Goal: Transaction & Acquisition: Purchase product/service

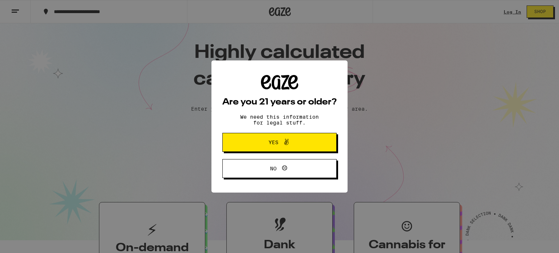
click at [320, 141] on button "Yes" at bounding box center [280, 142] width 114 height 19
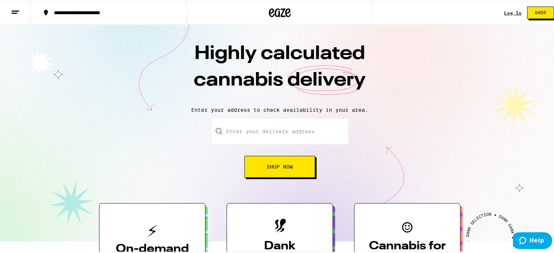
click at [274, 127] on input "Enter your delivery address" at bounding box center [280, 130] width 137 height 25
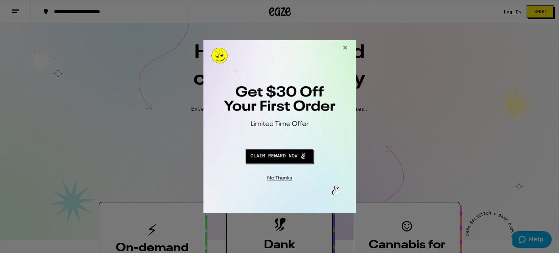
click at [311, 100] on div at bounding box center [279, 126] width 153 height 173
click at [280, 157] on button "Redirect to URL" at bounding box center [279, 154] width 127 height 17
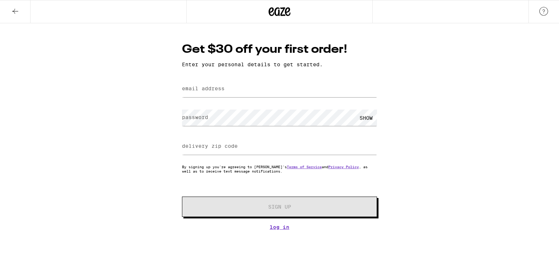
click at [220, 90] on label "email address" at bounding box center [203, 89] width 43 height 6
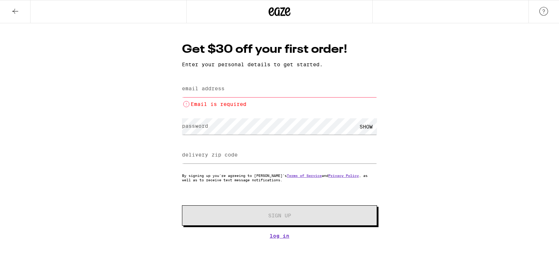
click at [220, 90] on label "email address" at bounding box center [203, 89] width 43 height 6
click at [244, 80] on div "Email is required" at bounding box center [279, 93] width 195 height 30
click at [242, 88] on input "email address" at bounding box center [279, 89] width 195 height 16
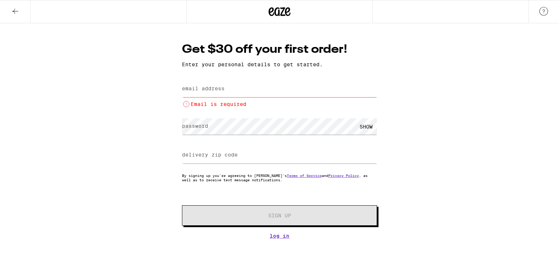
type input "mellencook@gmail.com"
type input "20603"
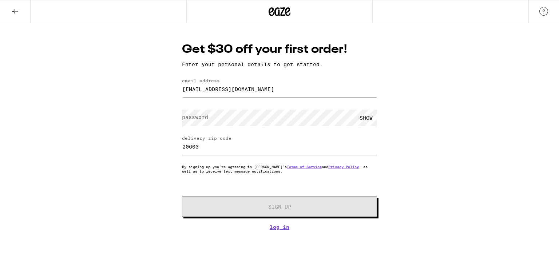
click at [206, 148] on input "20603" at bounding box center [279, 146] width 195 height 16
drag, startPoint x: 206, startPoint y: 148, endPoint x: 59, endPoint y: 115, distance: 151.6
click at [164, 149] on div "Get $30 off your first order! Enter your personal details to get started. email…" at bounding box center [279, 126] width 559 height 207
click at [205, 116] on label "password" at bounding box center [195, 117] width 26 height 6
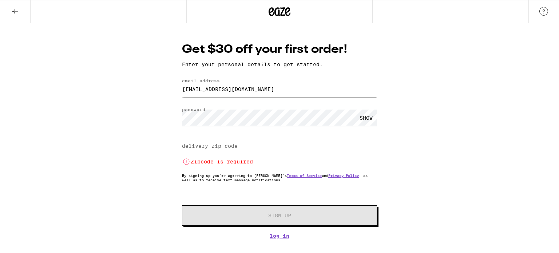
click at [369, 121] on div "SHOW" at bounding box center [366, 118] width 22 height 16
click at [204, 148] on div "delivery zip code Zipcode is required" at bounding box center [279, 151] width 195 height 30
click at [204, 149] on label "delivery zip code" at bounding box center [210, 146] width 56 height 6
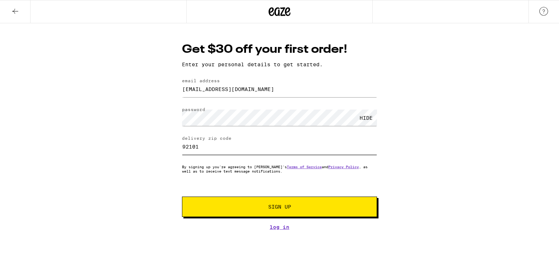
type input "92101"
click at [299, 208] on span "Sign Up" at bounding box center [279, 206] width 145 height 5
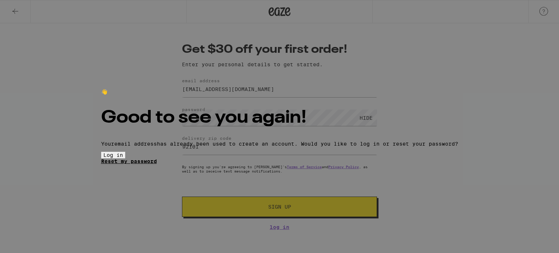
click at [157, 164] on link "Reset my password" at bounding box center [129, 161] width 56 height 6
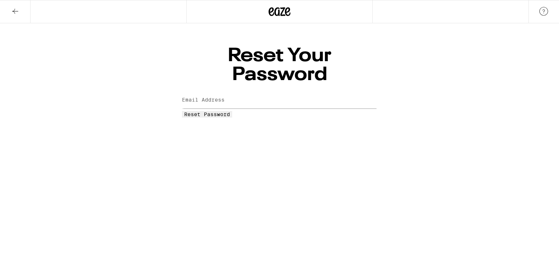
click at [216, 97] on label "Email Address" at bounding box center [203, 100] width 43 height 6
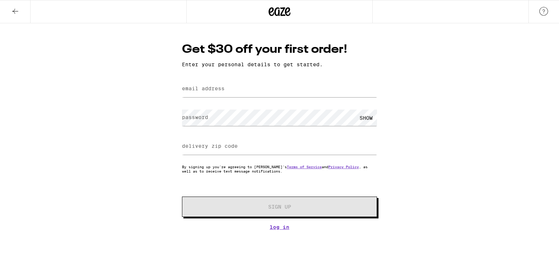
click at [9, 8] on button at bounding box center [15, 11] width 31 height 23
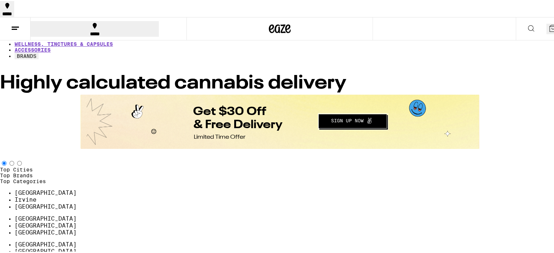
click at [15, 26] on line at bounding box center [15, 26] width 7 height 0
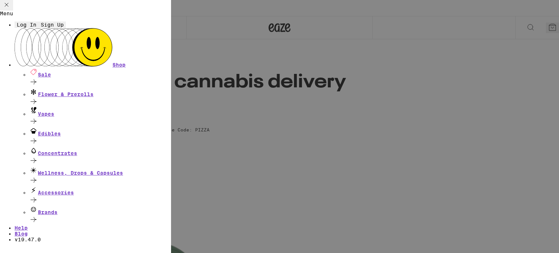
click at [11, 9] on icon at bounding box center [6, 4] width 9 height 9
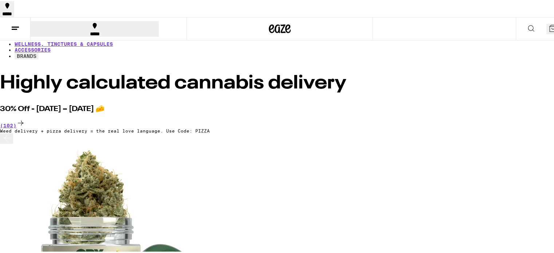
click at [12, 23] on icon at bounding box center [15, 27] width 9 height 9
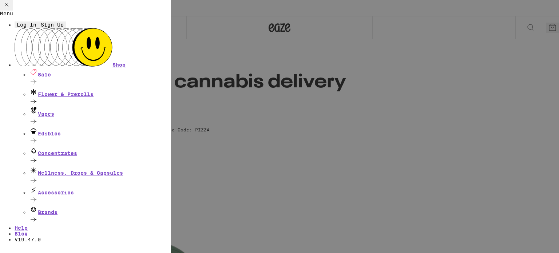
click at [39, 28] on button "Log In" at bounding box center [27, 24] width 24 height 7
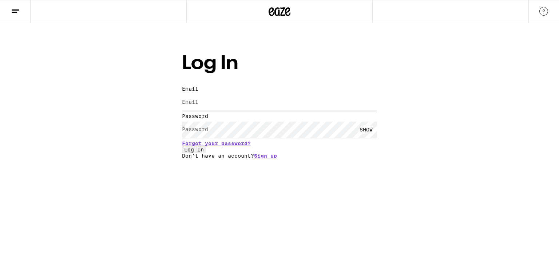
click at [225, 94] on input "Email" at bounding box center [279, 102] width 195 height 16
type input "mellencook@gmail.com"
click at [373, 123] on div "SHOW" at bounding box center [366, 130] width 22 height 16
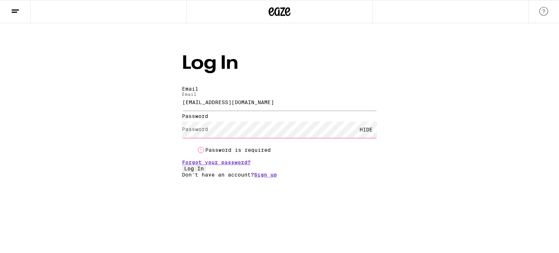
click at [344, 147] on form "Email Email mellencook@gmail.com Password Password HIDE Password is required Fo…" at bounding box center [279, 129] width 195 height 86
click at [251, 160] on link "Forgot your password?" at bounding box center [216, 163] width 69 height 6
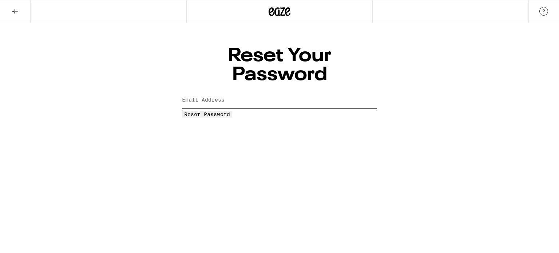
click at [224, 92] on input "Email Address" at bounding box center [279, 100] width 195 height 16
type input "mellencook@gmail.com"
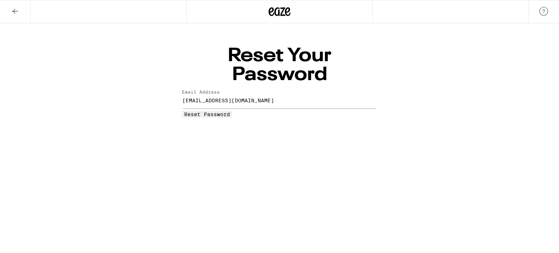
click at [232, 111] on button "Reset Password" at bounding box center [207, 114] width 50 height 7
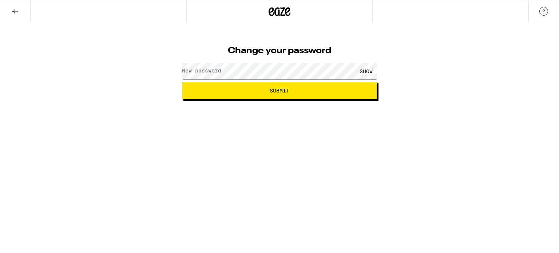
click at [214, 72] on label "New password" at bounding box center [201, 71] width 39 height 6
click at [362, 72] on div "SHOW" at bounding box center [366, 71] width 22 height 16
click at [299, 89] on span "Submit" at bounding box center [279, 90] width 183 height 5
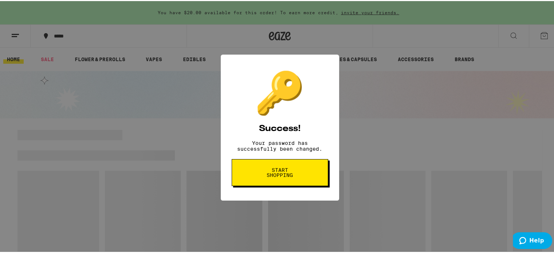
click at [293, 182] on button "Start shopping" at bounding box center [280, 171] width 97 height 27
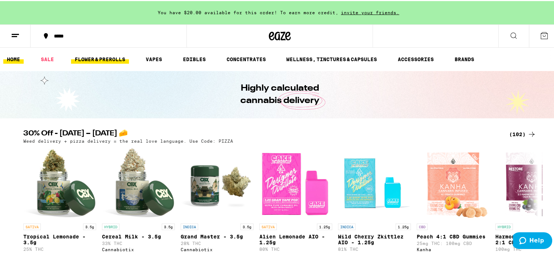
click at [93, 60] on link "FLOWER & PREROLLS" at bounding box center [100, 58] width 58 height 9
click at [52, 59] on link "SALE" at bounding box center [47, 58] width 20 height 9
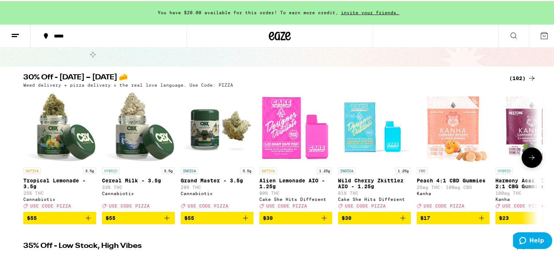
scroll to position [73, 0]
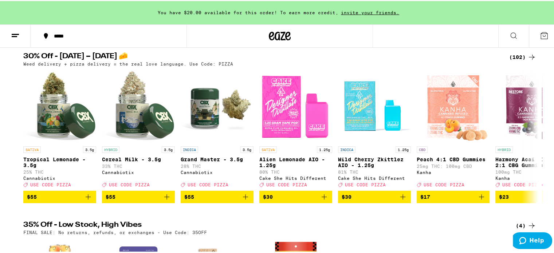
click at [544, 151] on div "30% Off - Sept 5 – National Cheese Pizza Day 🧀 (102) Weed delivery + pizza deli…" at bounding box center [279, 127] width 559 height 150
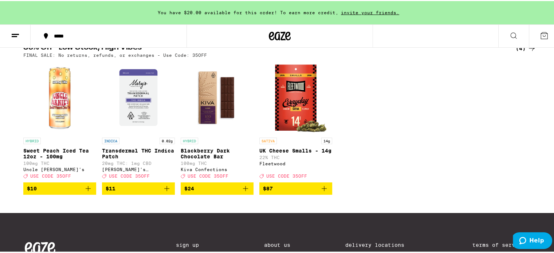
scroll to position [255, 0]
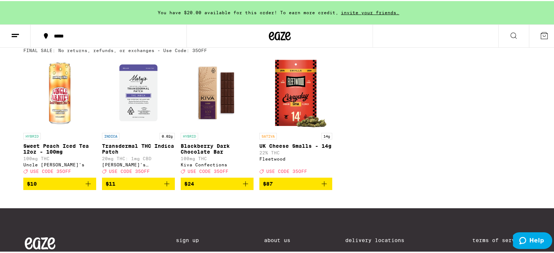
click at [131, 150] on p "Transdermal THC Indica Patch" at bounding box center [138, 148] width 73 height 12
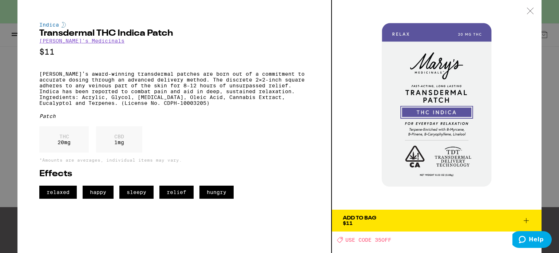
click at [526, 219] on icon at bounding box center [526, 220] width 5 height 5
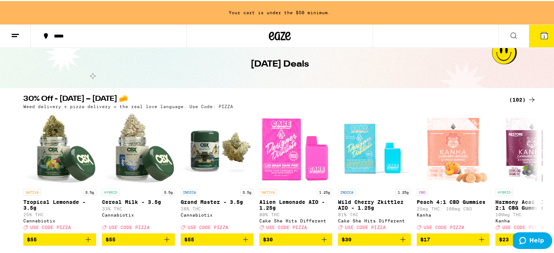
scroll to position [73, 0]
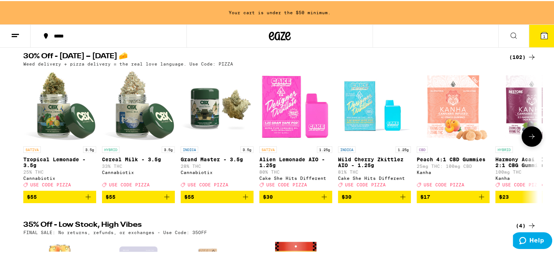
click at [532, 143] on button at bounding box center [532, 135] width 20 height 20
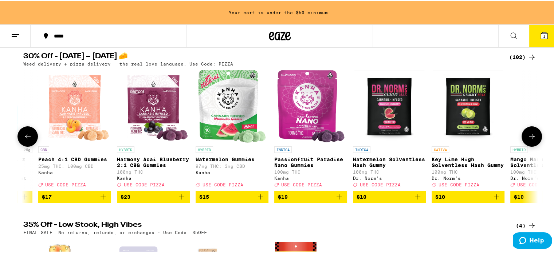
scroll to position [0, 433]
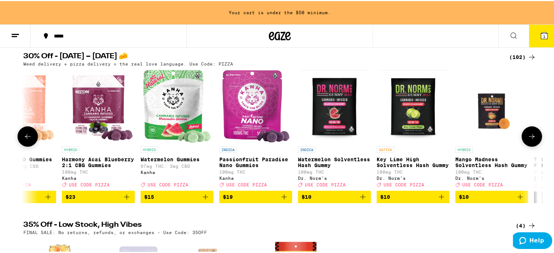
click at [533, 140] on icon at bounding box center [531, 135] width 9 height 9
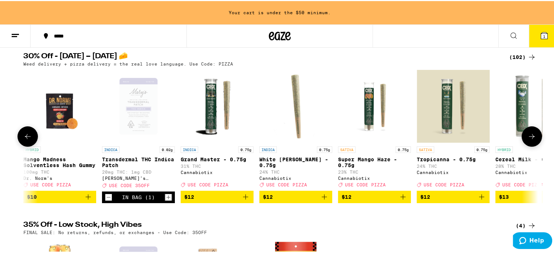
scroll to position [0, 867]
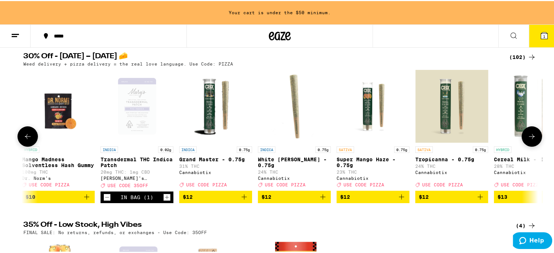
click at [533, 140] on icon at bounding box center [531, 135] width 9 height 9
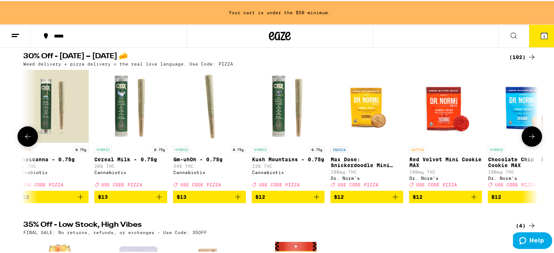
scroll to position [0, 1301]
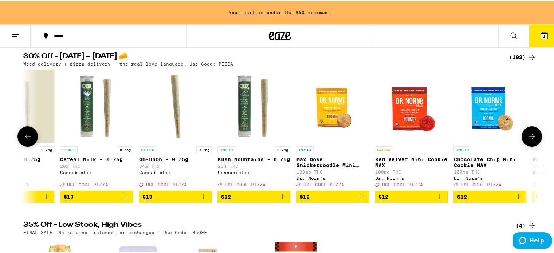
click at [534, 141] on button at bounding box center [532, 135] width 20 height 20
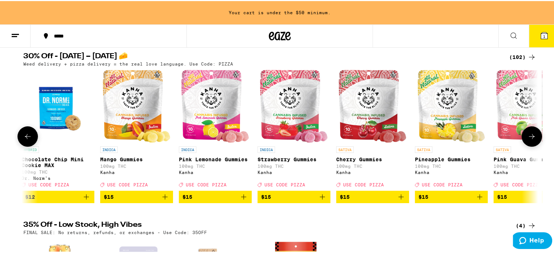
scroll to position [0, 1734]
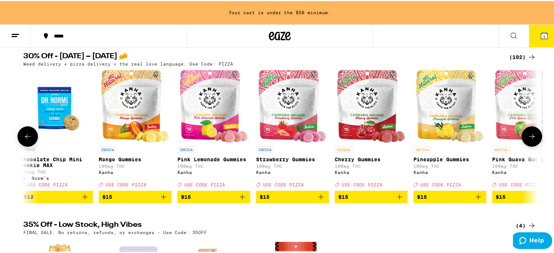
click at [534, 141] on button at bounding box center [532, 135] width 20 height 20
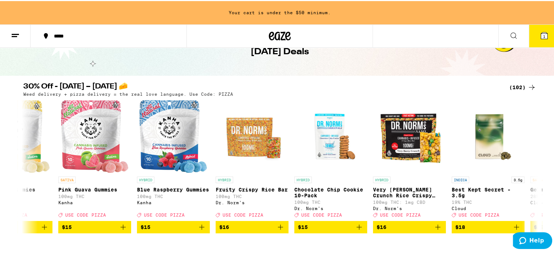
scroll to position [0, 0]
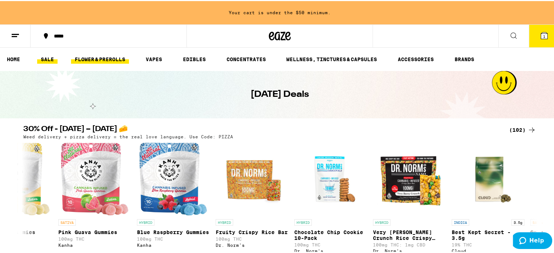
click at [107, 59] on link "FLOWER & PREROLLS" at bounding box center [100, 58] width 58 height 9
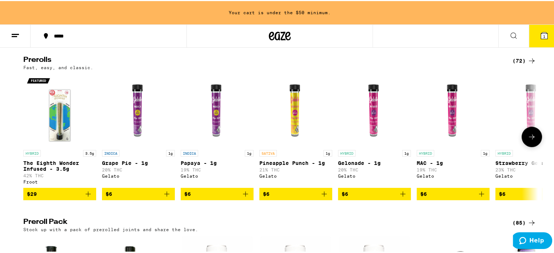
scroll to position [401, 0]
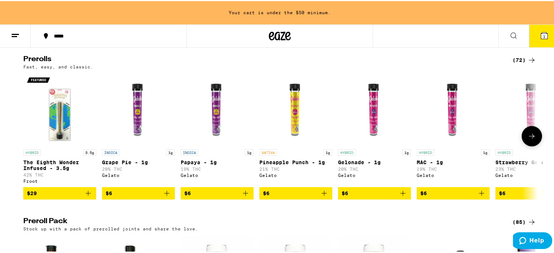
click at [531, 139] on icon at bounding box center [531, 135] width 9 height 9
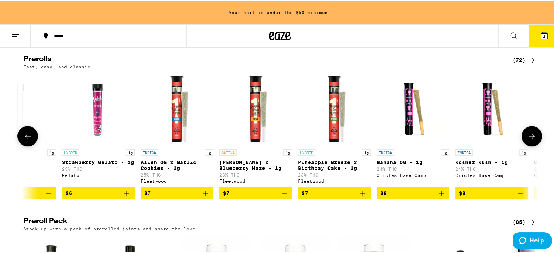
click at [531, 139] on icon at bounding box center [531, 135] width 9 height 9
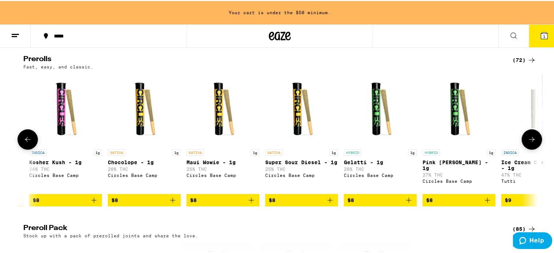
scroll to position [0, 867]
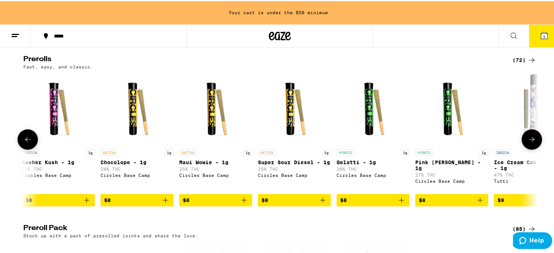
click at [531, 145] on button at bounding box center [532, 138] width 20 height 20
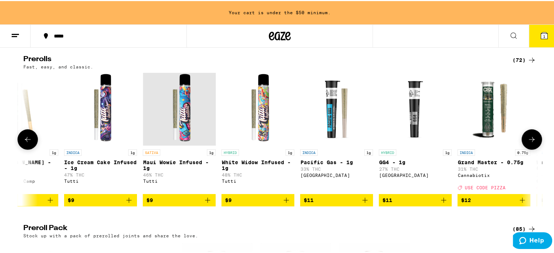
scroll to position [0, 1301]
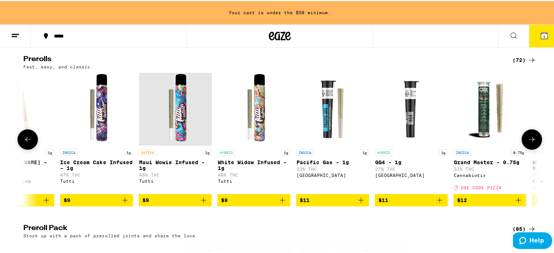
click at [531, 145] on button at bounding box center [532, 138] width 20 height 20
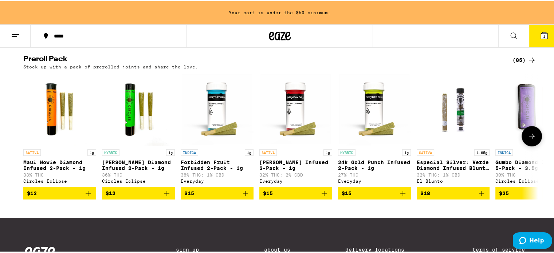
scroll to position [583, 0]
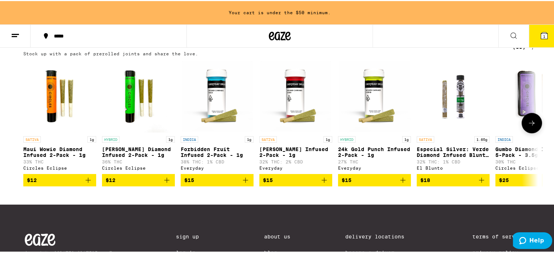
click at [238, 184] on span "$15" at bounding box center [217, 179] width 66 height 9
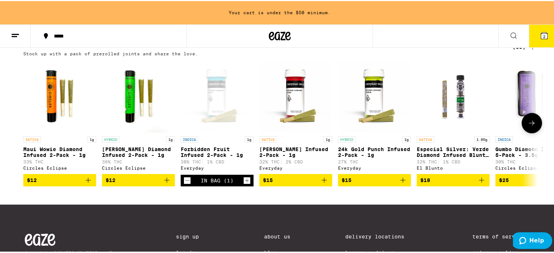
click at [244, 184] on icon "Increment" at bounding box center [247, 179] width 7 height 9
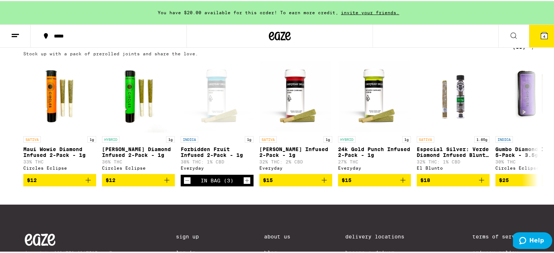
click at [528, 126] on icon at bounding box center [531, 122] width 9 height 9
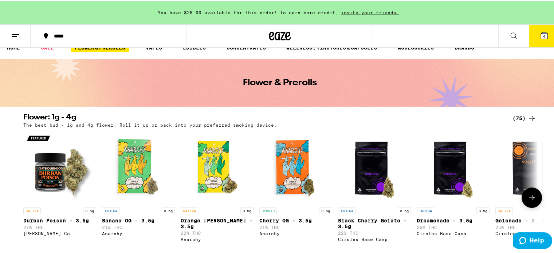
scroll to position [0, 0]
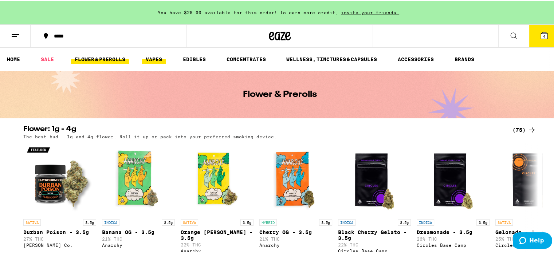
click at [150, 59] on link "VAPES" at bounding box center [154, 58] width 24 height 9
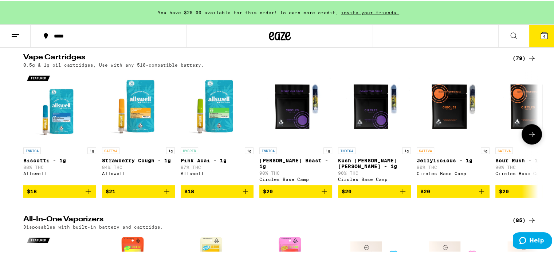
scroll to position [73, 0]
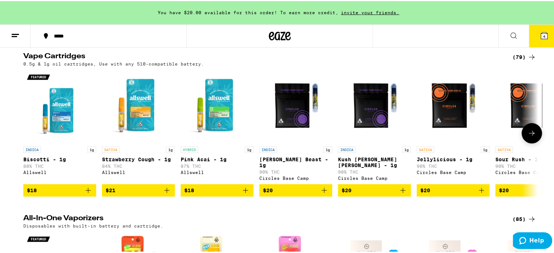
click at [84, 187] on icon "Add to bag" at bounding box center [88, 189] width 9 height 9
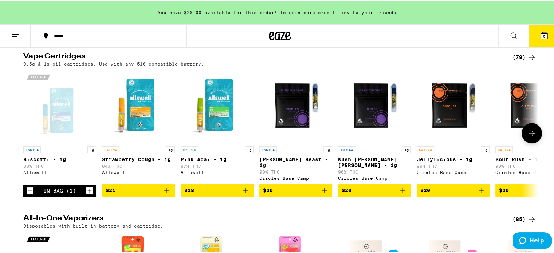
click at [87, 187] on icon "Increment" at bounding box center [89, 189] width 7 height 9
click at [244, 189] on icon "Add to bag" at bounding box center [245, 189] width 9 height 9
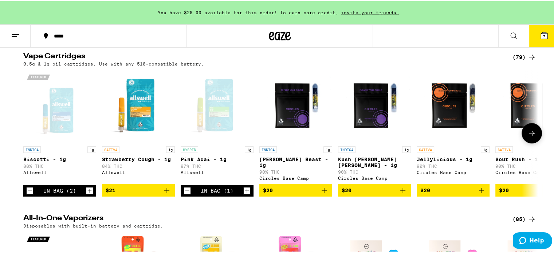
click at [244, 189] on icon "Increment" at bounding box center [247, 189] width 7 height 9
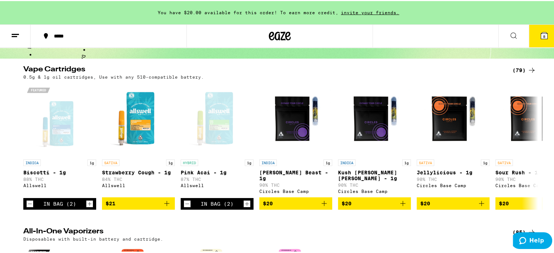
scroll to position [0, 0]
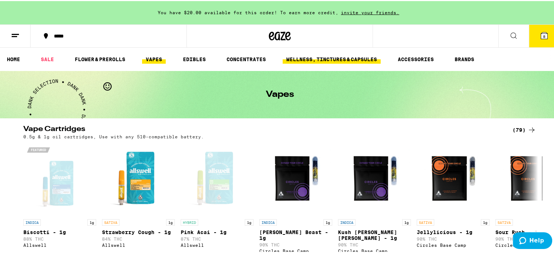
click at [330, 56] on link "WELLNESS, TINCTURES & CAPSULES" at bounding box center [332, 58] width 98 height 9
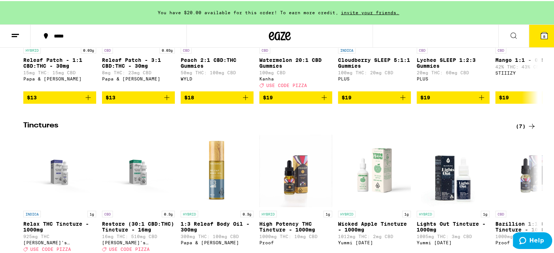
scroll to position [219, 0]
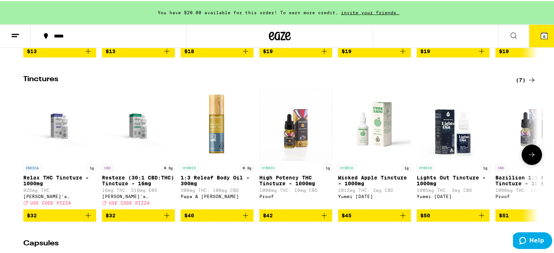
click at [446, 147] on img "Open page for Lights Out Tincture - 1000mg from Yummi Karma" at bounding box center [453, 123] width 73 height 73
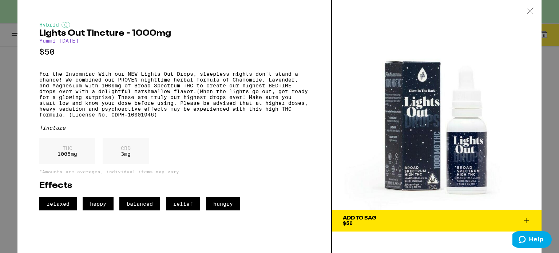
click at [4, 52] on div "Hybrid Lights Out Tincture - 1000mg Yummi Karma $50 For the Insomniac With our …" at bounding box center [279, 126] width 559 height 253
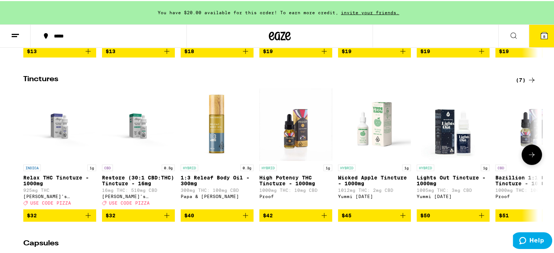
click at [536, 164] on button at bounding box center [532, 153] width 20 height 20
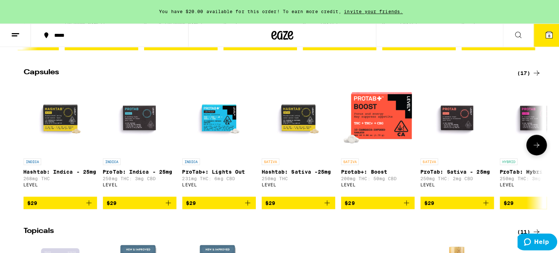
scroll to position [401, 0]
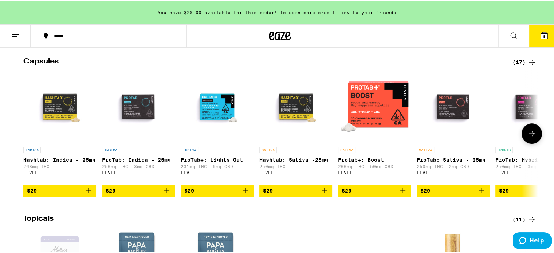
click at [235, 194] on span "$29" at bounding box center [217, 189] width 66 height 9
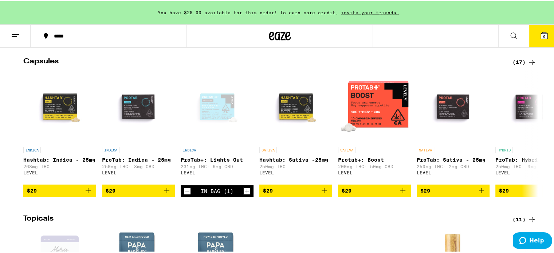
click at [543, 33] on span "9" at bounding box center [544, 35] width 2 height 4
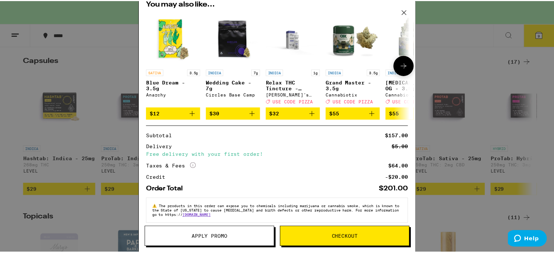
scroll to position [197, 0]
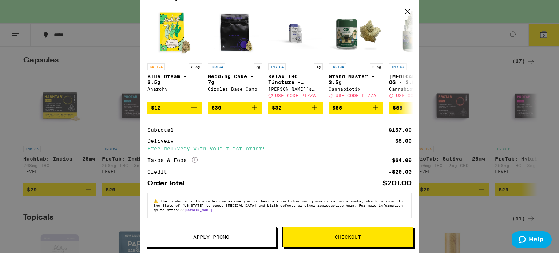
click at [226, 237] on span "Apply Promo" at bounding box center [211, 237] width 36 height 5
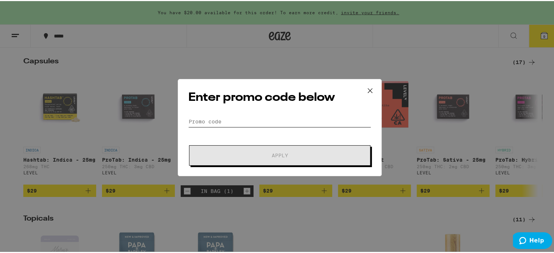
click at [239, 122] on input "Promo Code" at bounding box center [279, 120] width 183 height 11
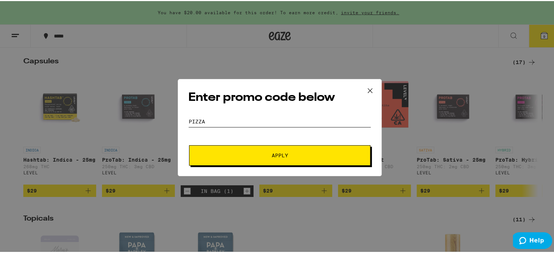
type input "pizza"
click at [279, 155] on span "Apply" at bounding box center [280, 154] width 16 height 5
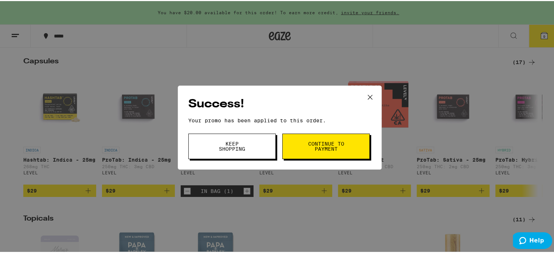
click at [304, 147] on button "Continue to payment" at bounding box center [325, 145] width 87 height 25
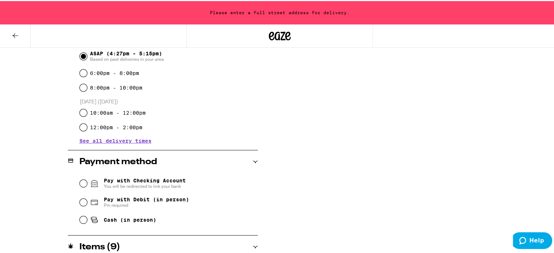
scroll to position [219, 0]
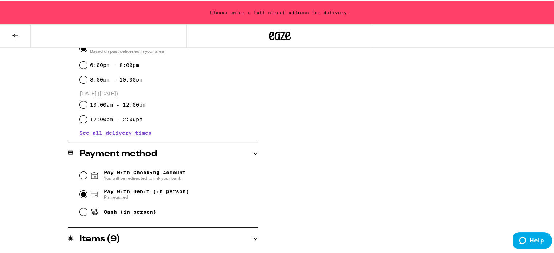
click at [80, 195] on input "Pay with Debit (in person) Pin required" at bounding box center [83, 193] width 7 height 7
radio input "true"
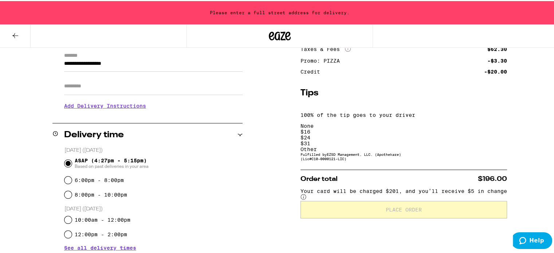
scroll to position [91, 0]
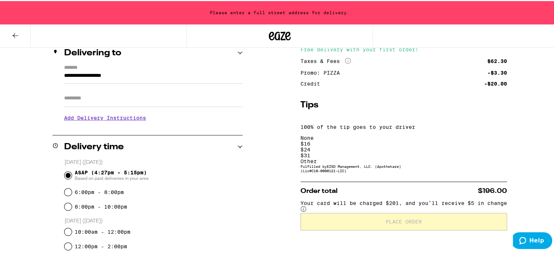
click at [383, 140] on div "$ 16" at bounding box center [403, 143] width 206 height 6
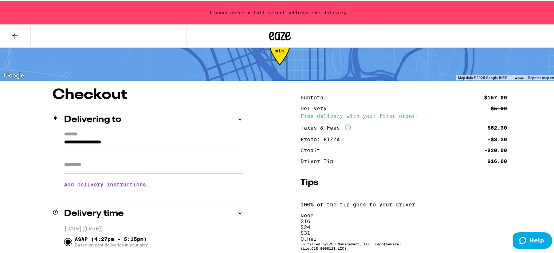
scroll to position [36, 0]
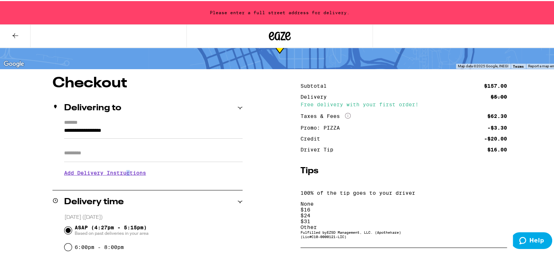
click at [140, 173] on h3 "Add Delivery Instructions" at bounding box center [153, 172] width 178 height 17
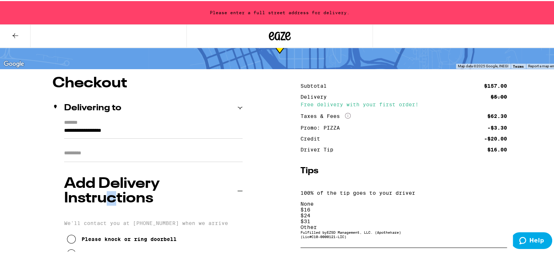
click at [76, 248] on icon at bounding box center [71, 252] width 9 height 9
click at [144, 131] on input "**********" at bounding box center [153, 131] width 178 height 12
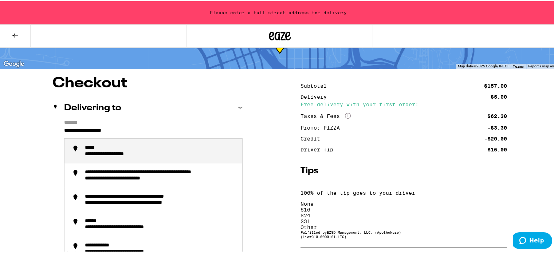
drag, startPoint x: 152, startPoint y: 130, endPoint x: 64, endPoint y: 131, distance: 88.2
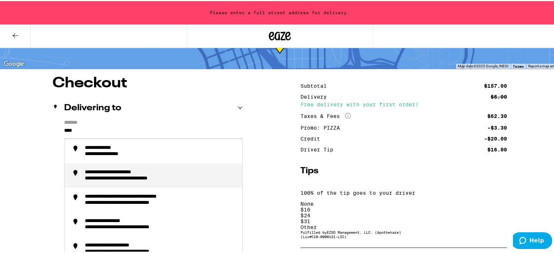
click at [115, 180] on div "**********" at bounding box center [141, 177] width 112 height 7
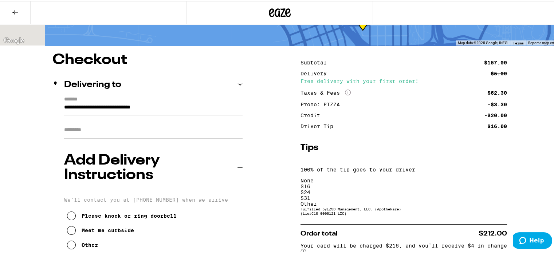
scroll to position [13, 0]
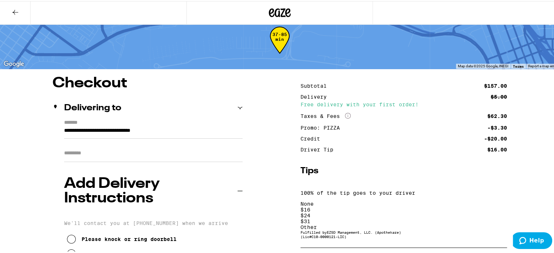
click at [88, 154] on input "Apt/Suite" at bounding box center [153, 151] width 178 height 17
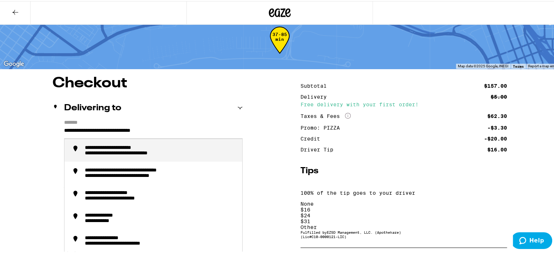
click at [89, 133] on input "**********" at bounding box center [153, 131] width 178 height 12
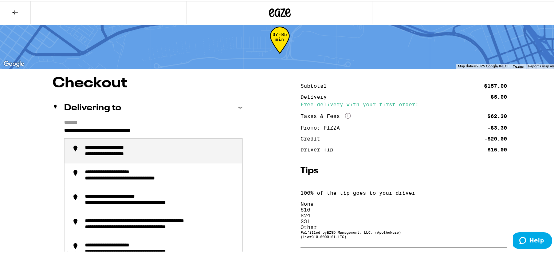
drag, startPoint x: 89, startPoint y: 127, endPoint x: 79, endPoint y: 130, distance: 10.5
click at [79, 130] on input "**********" at bounding box center [153, 131] width 178 height 12
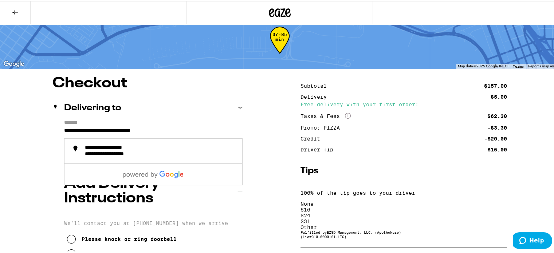
click at [217, 127] on input "**********" at bounding box center [153, 131] width 178 height 12
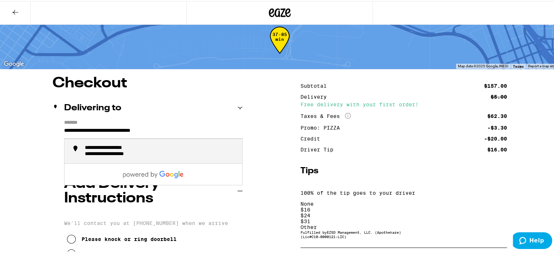
click at [78, 131] on input "**********" at bounding box center [153, 131] width 178 height 12
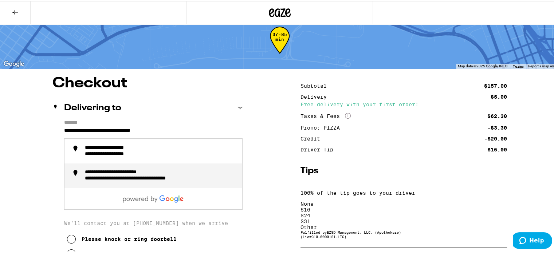
click at [154, 178] on div "**********" at bounding box center [161, 174] width 152 height 13
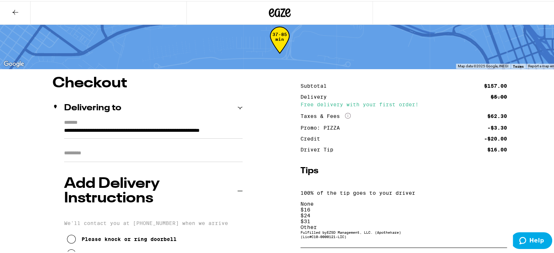
type input "**********"
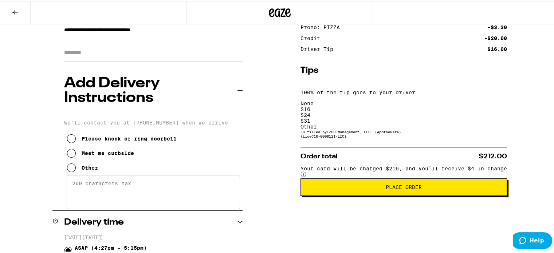
scroll to position [122, 0]
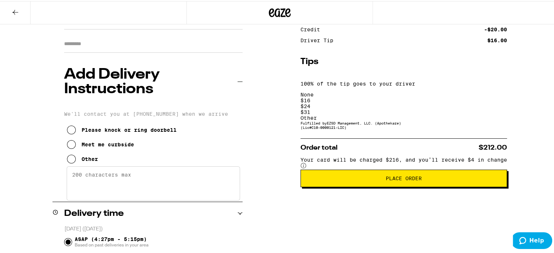
click at [442, 175] on span "Place Order" at bounding box center [404, 177] width 194 height 5
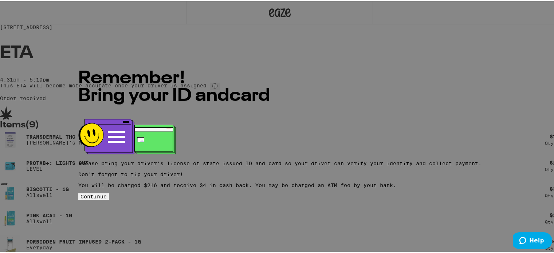
click at [107, 193] on span "Continue" at bounding box center [93, 196] width 26 height 6
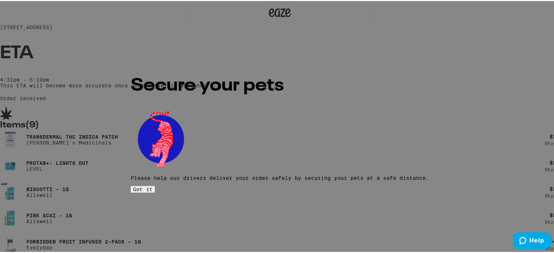
click at [153, 185] on span "Got it" at bounding box center [143, 188] width 20 height 6
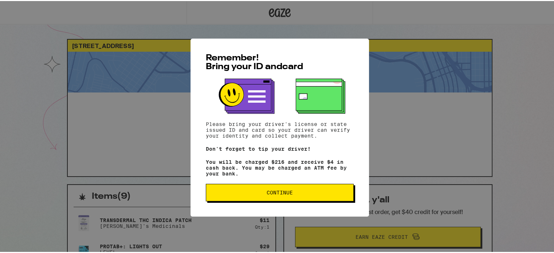
click at [275, 199] on button "Continue" at bounding box center [280, 191] width 148 height 17
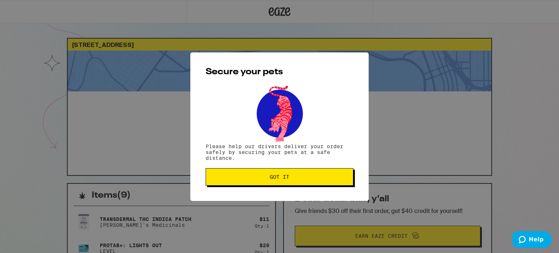
click at [304, 179] on span "Got it" at bounding box center [279, 176] width 135 height 5
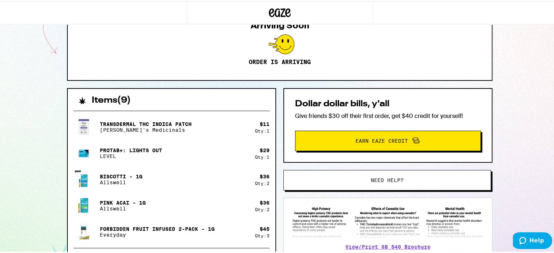
scroll to position [109, 0]
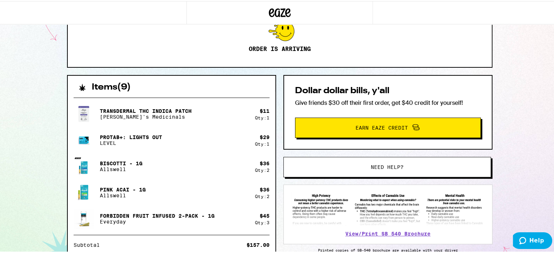
click at [403, 170] on button "Need help?" at bounding box center [387, 166] width 208 height 20
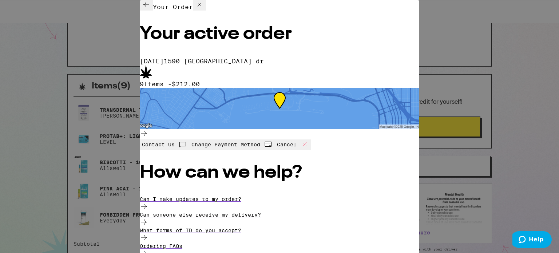
click at [260, 142] on span "Change Payment Method" at bounding box center [226, 145] width 69 height 6
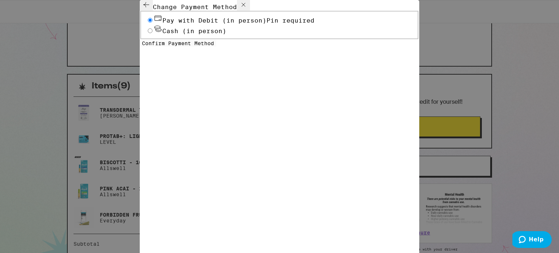
click at [227, 35] on span "Cash (in person)" at bounding box center [194, 31] width 64 height 8
click at [153, 33] on input "Cash (in person)" at bounding box center [150, 30] width 5 height 5
radio input "true"
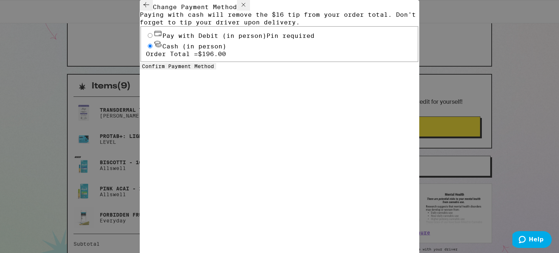
click at [214, 69] on span "Confirm Payment Method" at bounding box center [178, 66] width 72 height 6
